Goal: Find specific page/section: Find specific page/section

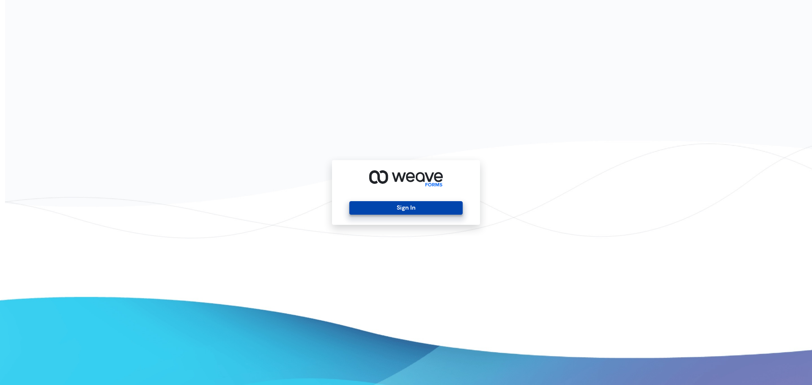
click at [400, 208] on button "Sign In" at bounding box center [405, 208] width 113 height 14
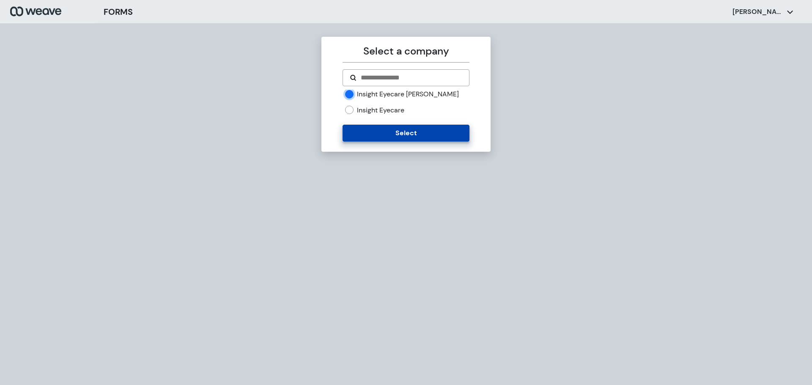
click at [411, 134] on button "Select" at bounding box center [405, 133] width 126 height 17
